Goal: Task Accomplishment & Management: Complete application form

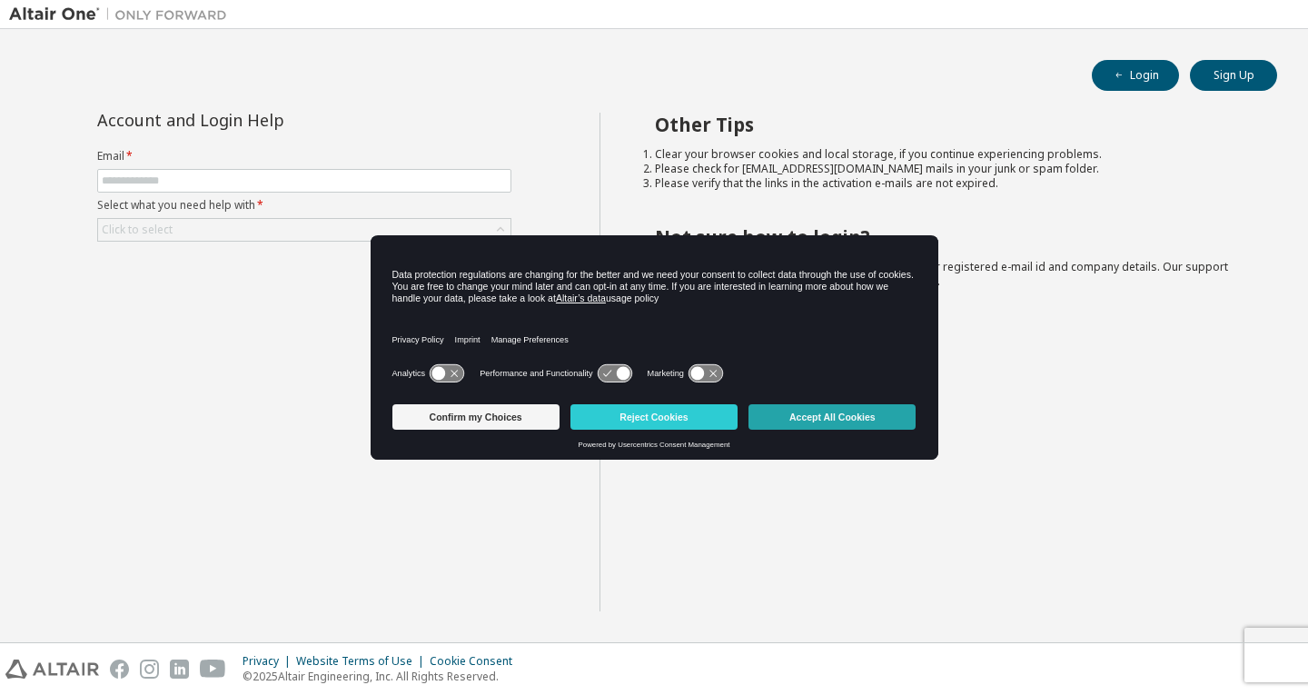
click at [775, 419] on button "Accept All Cookies" at bounding box center [831, 416] width 167 height 25
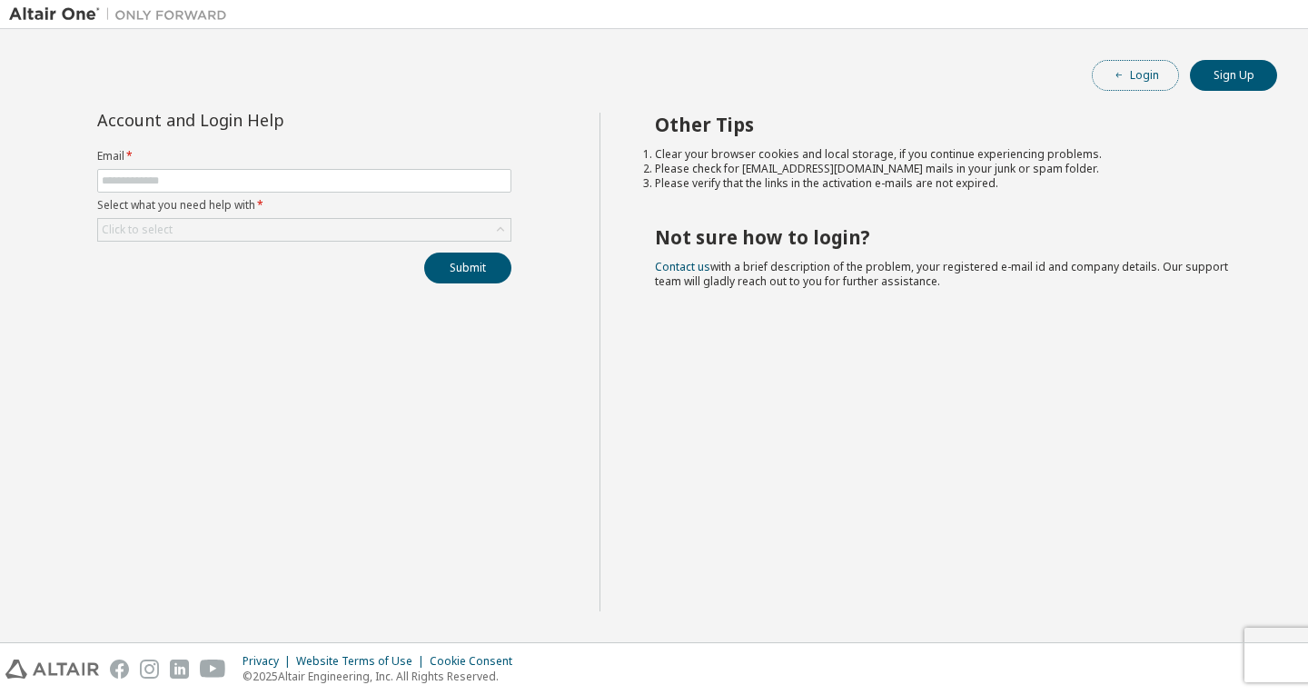
click at [1118, 73] on icon "button" at bounding box center [1118, 75] width 5 height 5
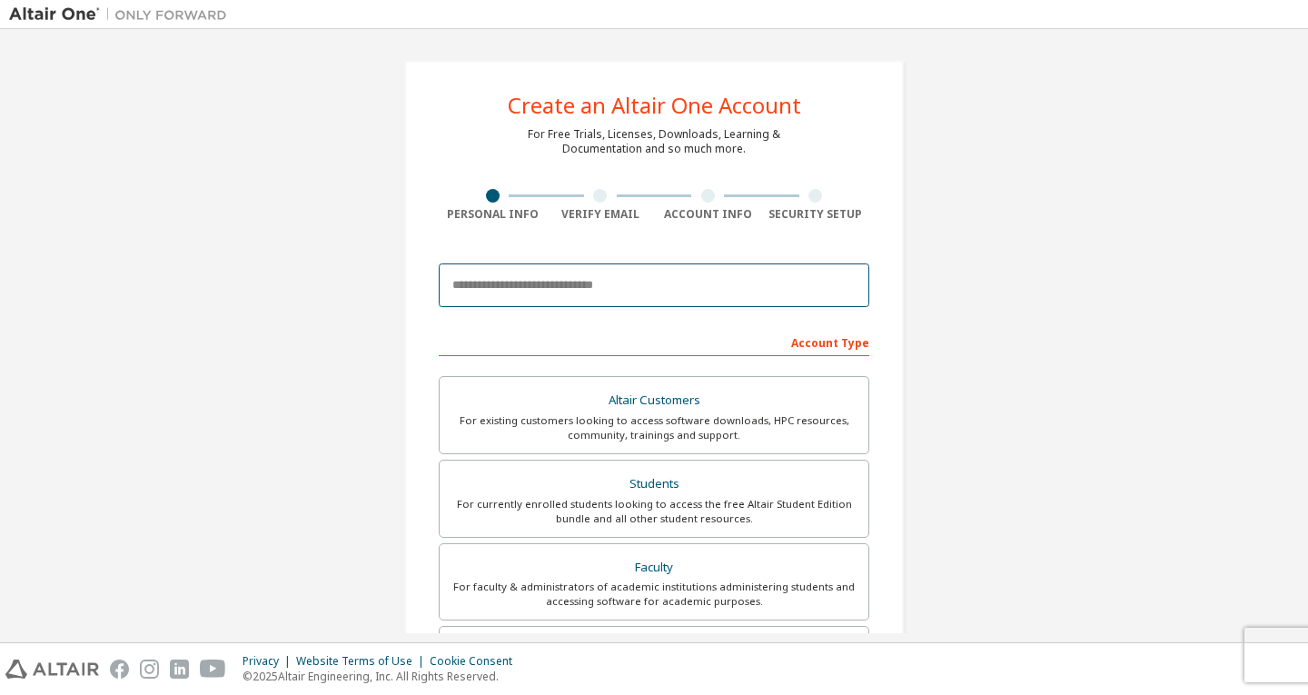
click at [647, 272] on input "email" at bounding box center [654, 285] width 430 height 44
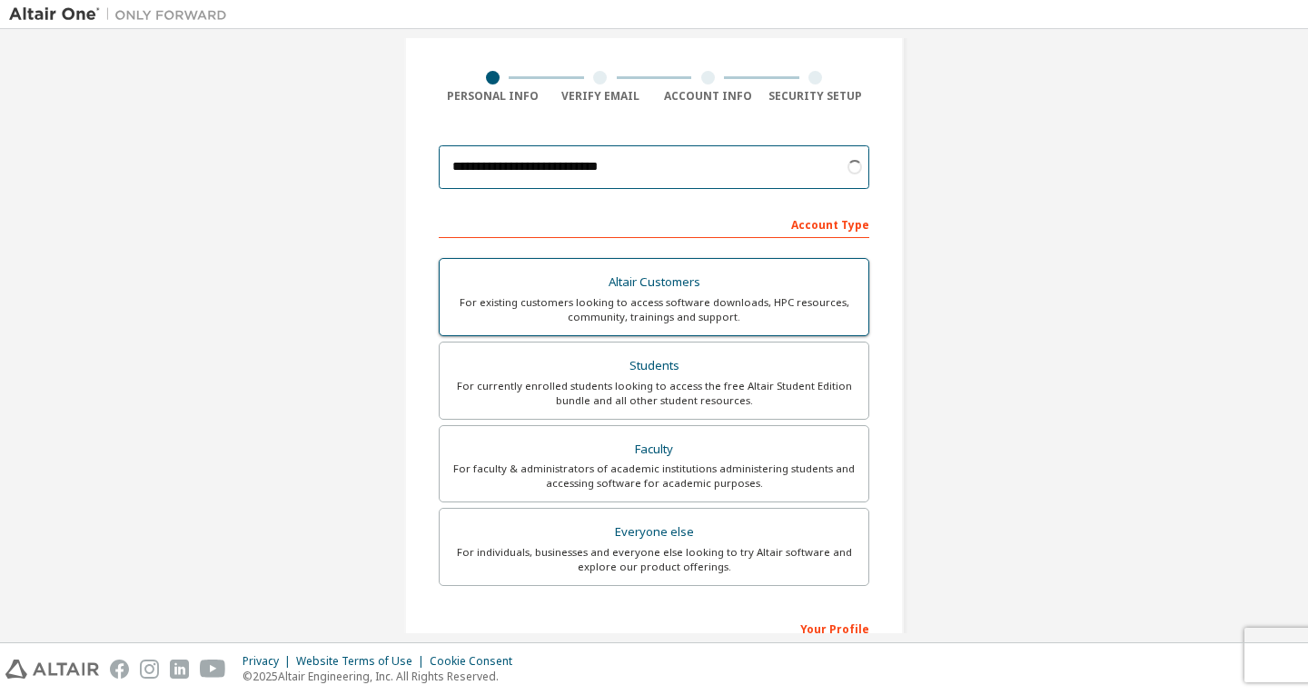
scroll to position [126, 0]
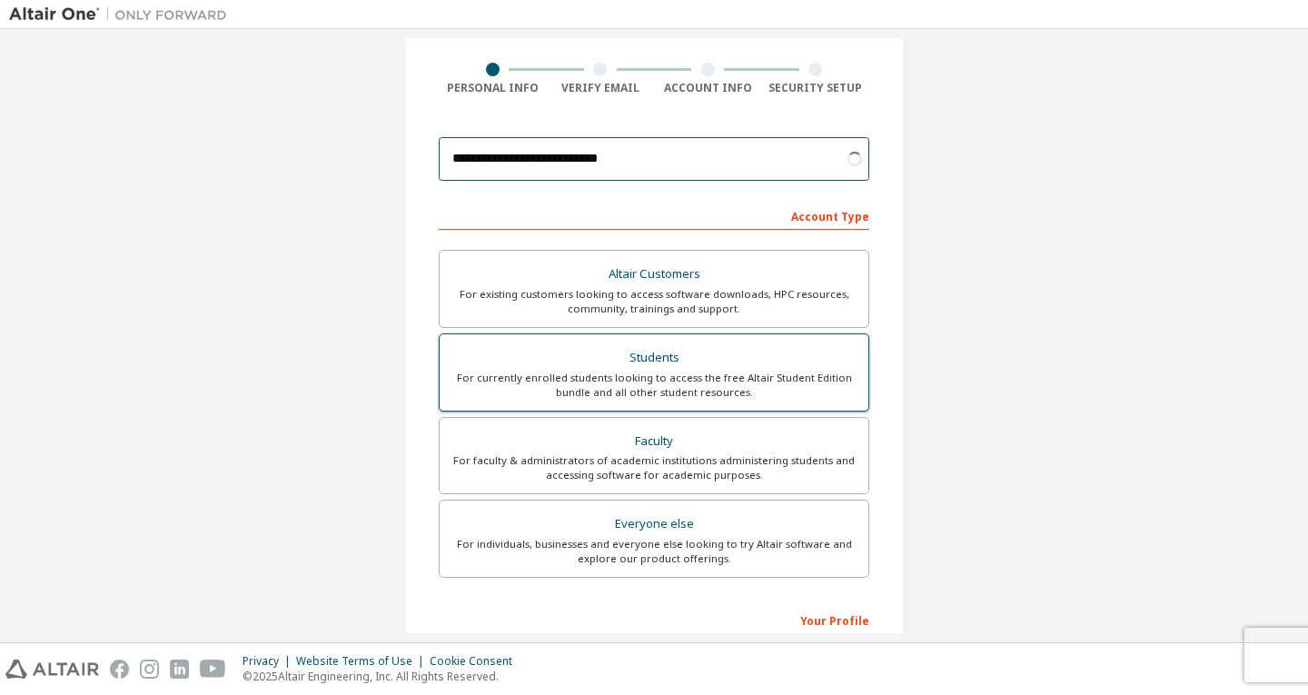
type input "**********"
click at [750, 369] on div "Students" at bounding box center [653, 357] width 407 height 25
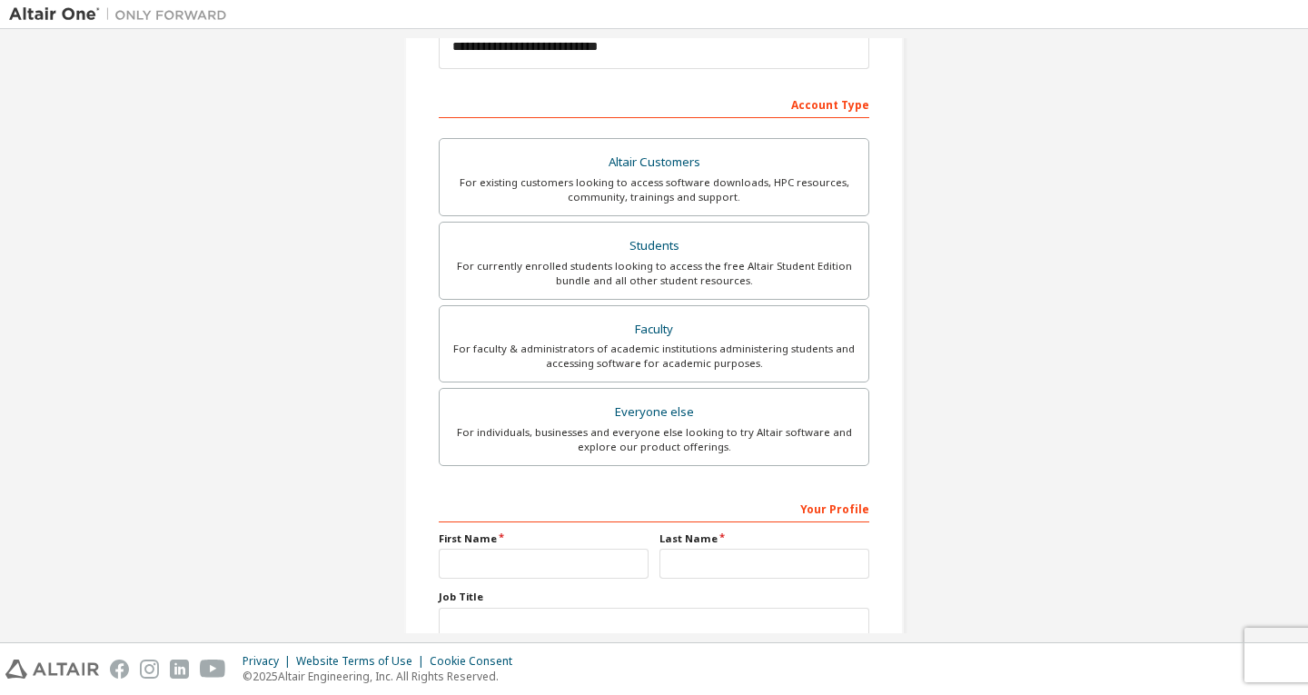
scroll to position [367, 0]
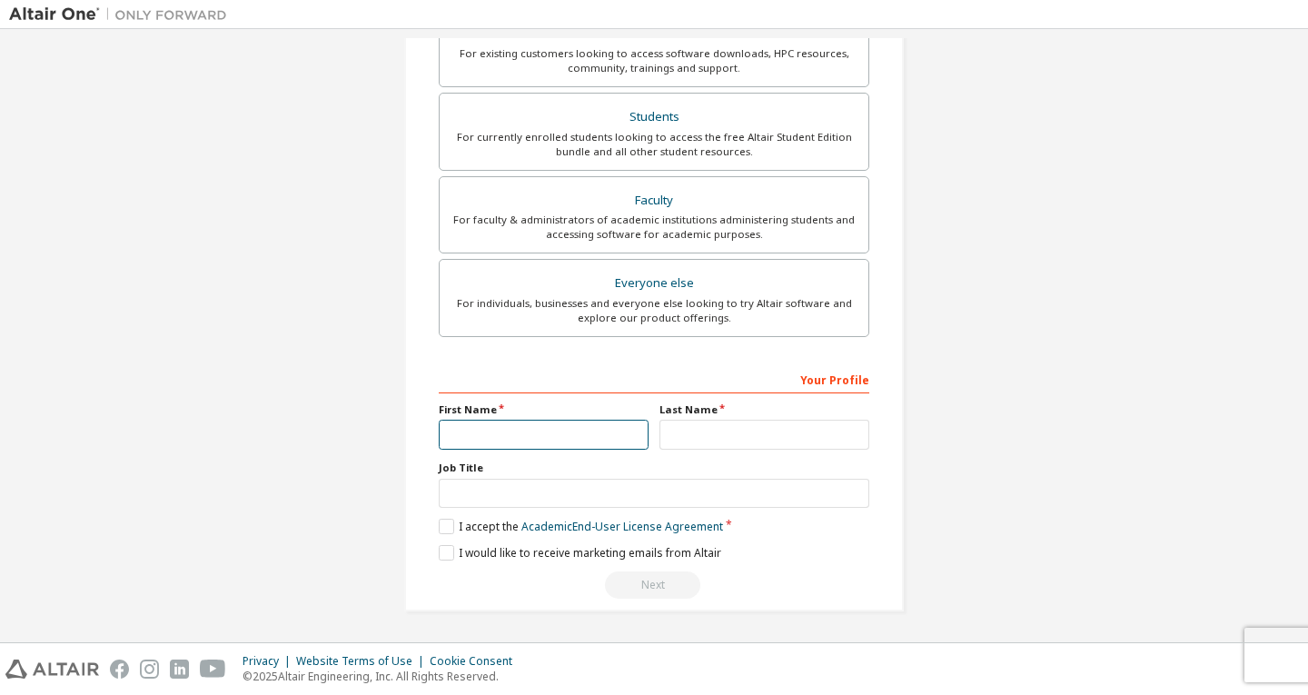
click at [583, 431] on input "text" at bounding box center [544, 435] width 210 height 30
type input "*****"
click at [682, 439] on input "text" at bounding box center [764, 435] width 210 height 30
type input "********"
click at [446, 529] on label "I accept the Academic End-User License Agreement" at bounding box center [581, 526] width 284 height 15
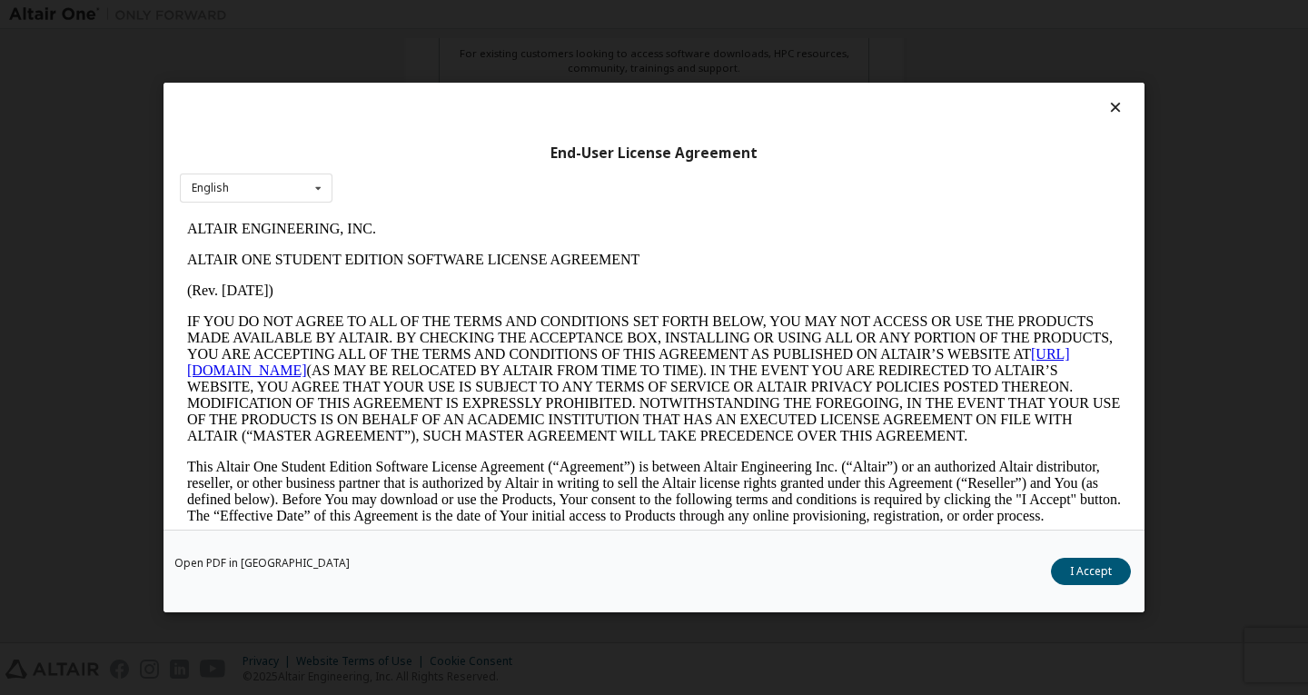
scroll to position [0, 0]
click at [1080, 566] on button "I Accept" at bounding box center [1091, 571] width 80 height 27
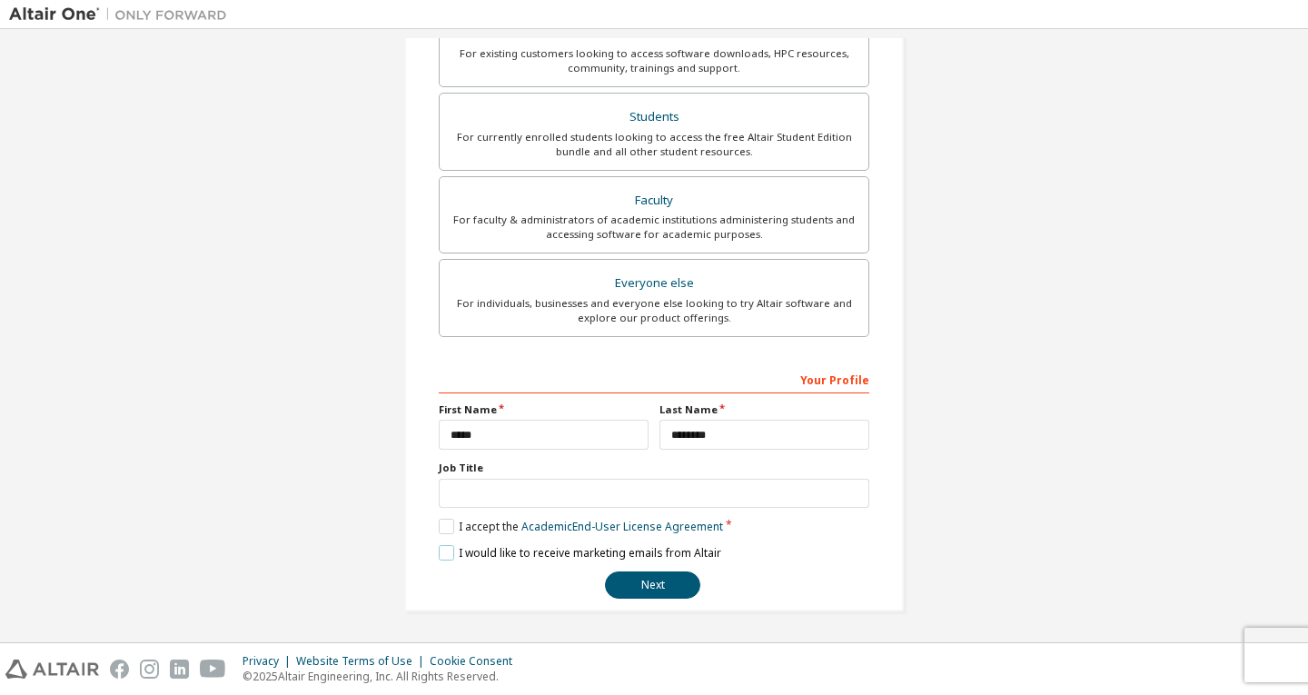
click at [446, 555] on label "I would like to receive marketing emails from Altair" at bounding box center [580, 552] width 282 height 15
click at [440, 552] on label "I would like to receive marketing emails from Altair" at bounding box center [580, 552] width 282 height 15
click at [450, 548] on label "I would like to receive marketing emails from Altair" at bounding box center [580, 552] width 282 height 15
click at [661, 595] on button "Next" at bounding box center [652, 584] width 95 height 27
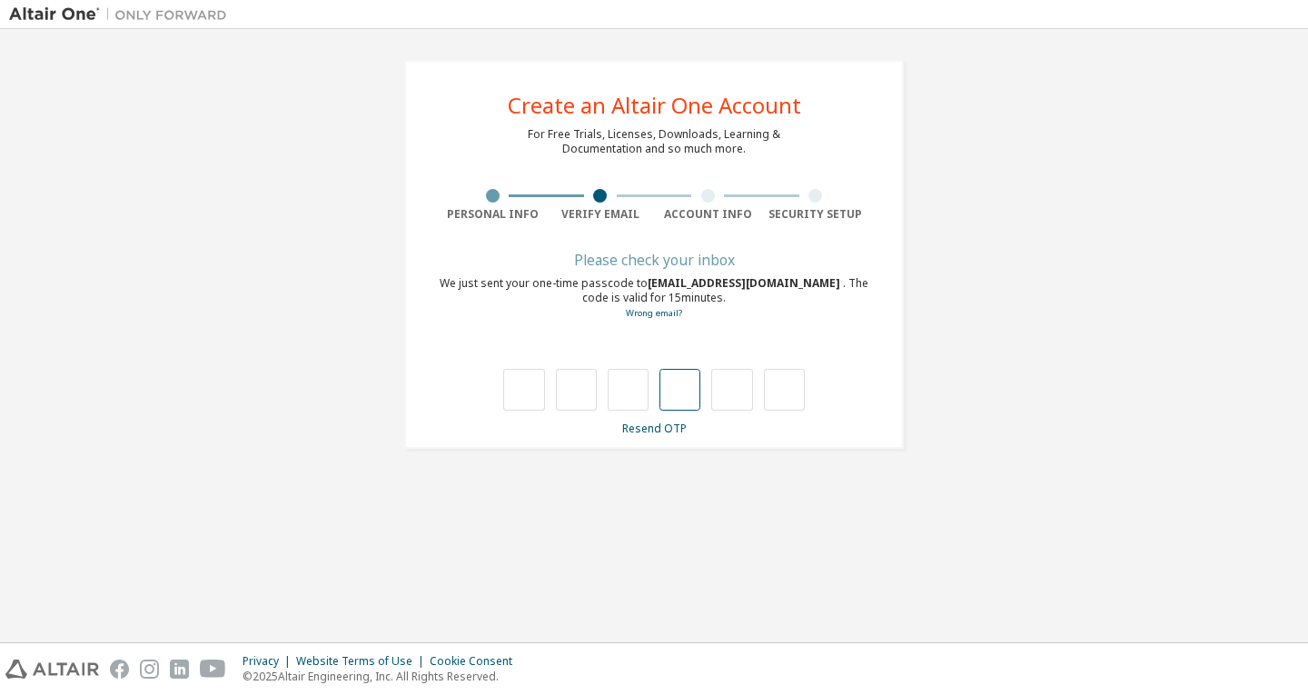
type input "*"
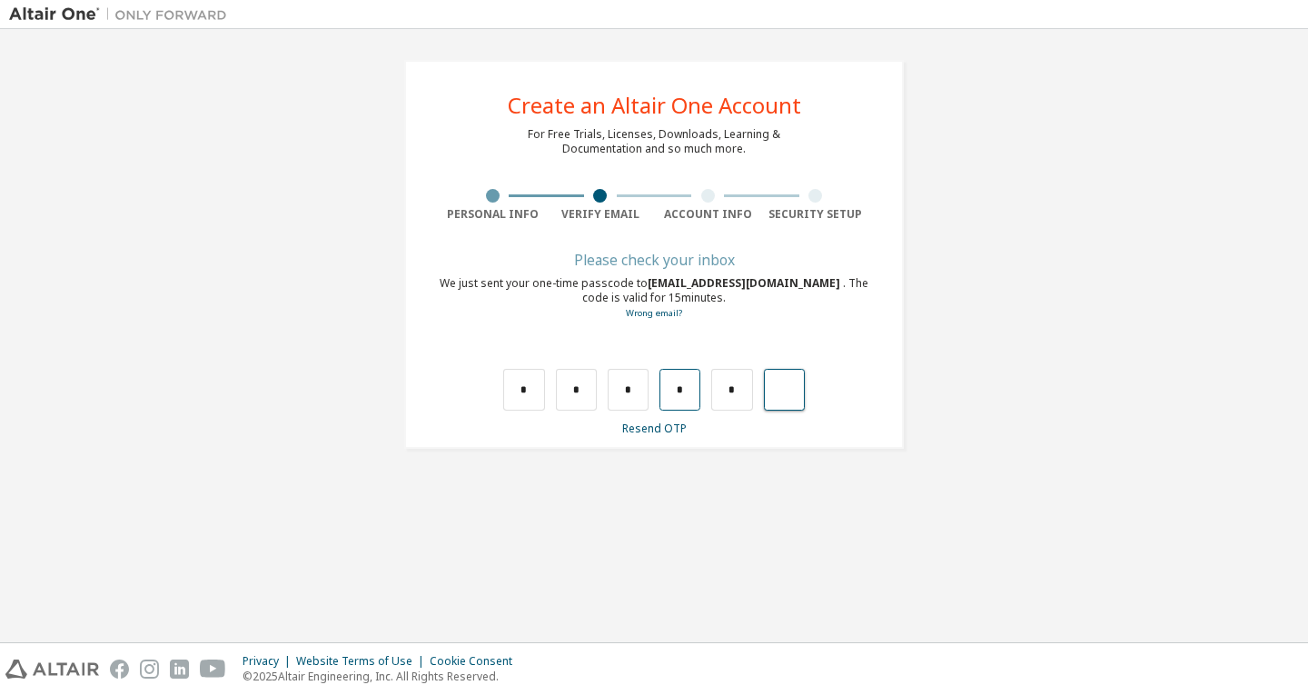
type input "*"
